Goal: Information Seeking & Learning: Learn about a topic

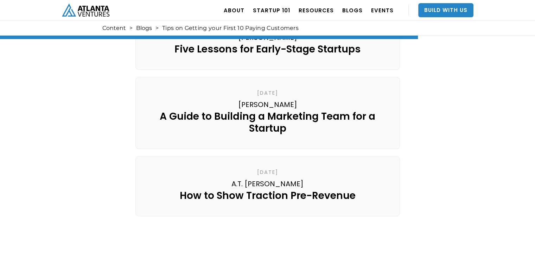
scroll to position [1112, 0]
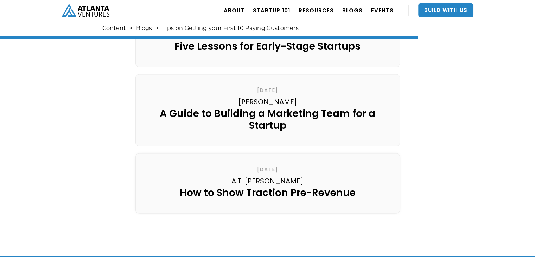
click at [340, 169] on link "June 15, 2021 A.T. Gimbel How to Show Traction Pre-Revenue" at bounding box center [267, 183] width 265 height 60
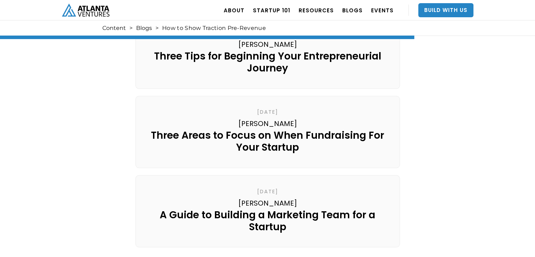
scroll to position [1180, 0]
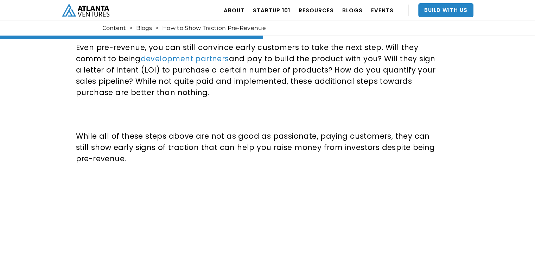
scroll to position [750, 0]
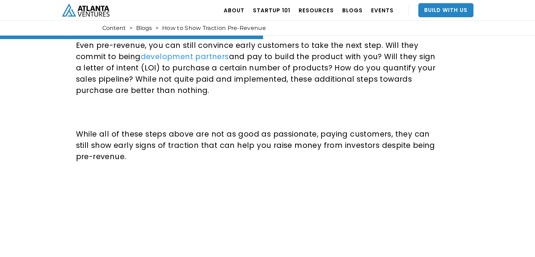
click at [187, 51] on link "development partners" at bounding box center [185, 56] width 88 height 10
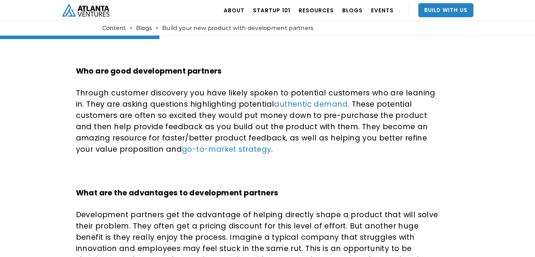
scroll to position [433, 0]
